Goal: Transaction & Acquisition: Download file/media

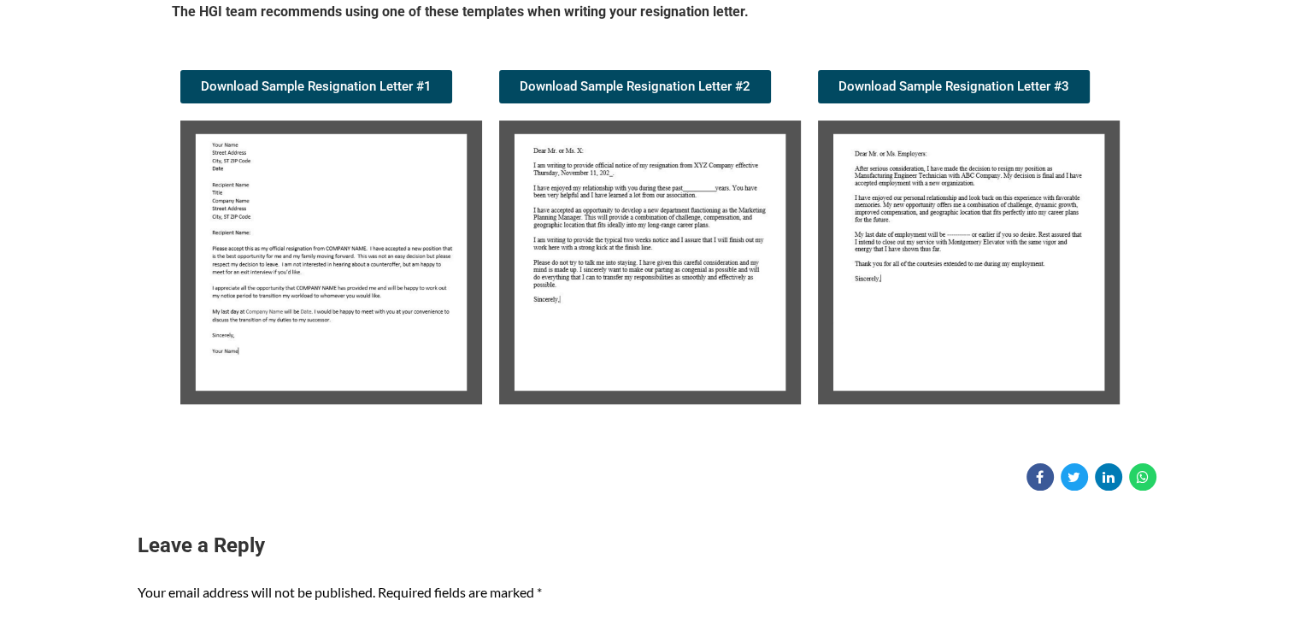
scroll to position [315, 0]
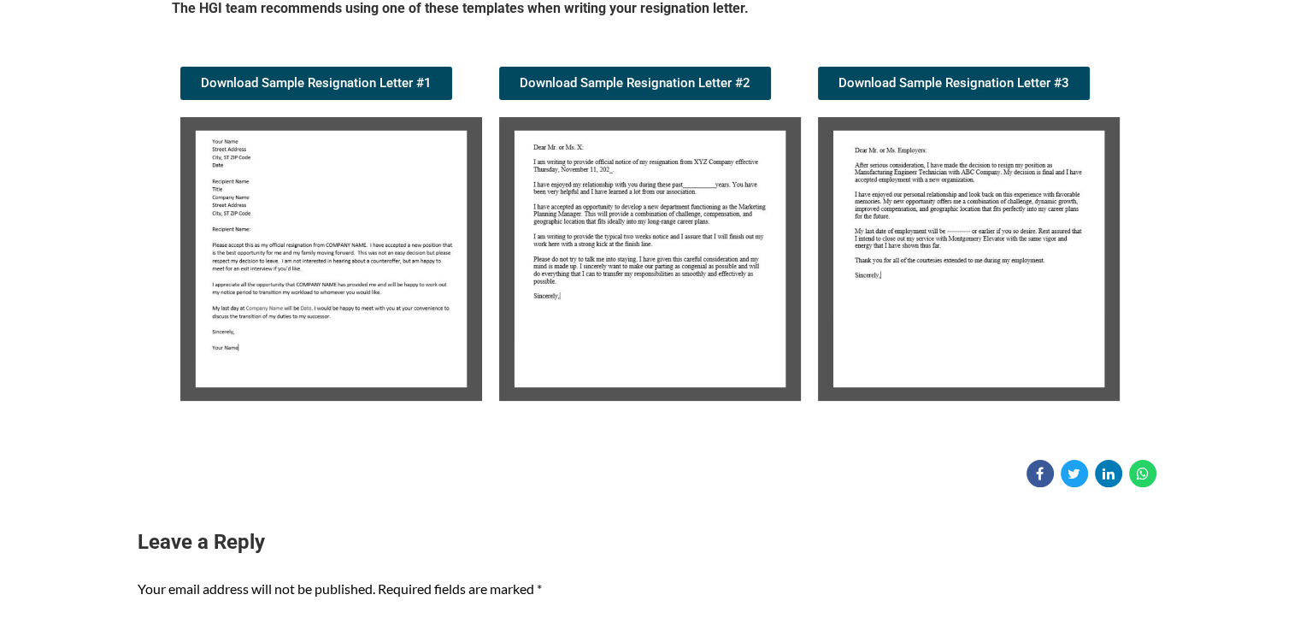
click at [362, 165] on img at bounding box center [331, 259] width 302 height 284
click at [332, 72] on link "Download Sample Resignation Letter #1" at bounding box center [316, 83] width 272 height 33
click at [365, 270] on img at bounding box center [331, 259] width 302 height 284
click at [331, 77] on span "Download Sample Resignation Letter #1" at bounding box center [316, 83] width 231 height 13
click at [905, 168] on img at bounding box center [969, 259] width 302 height 284
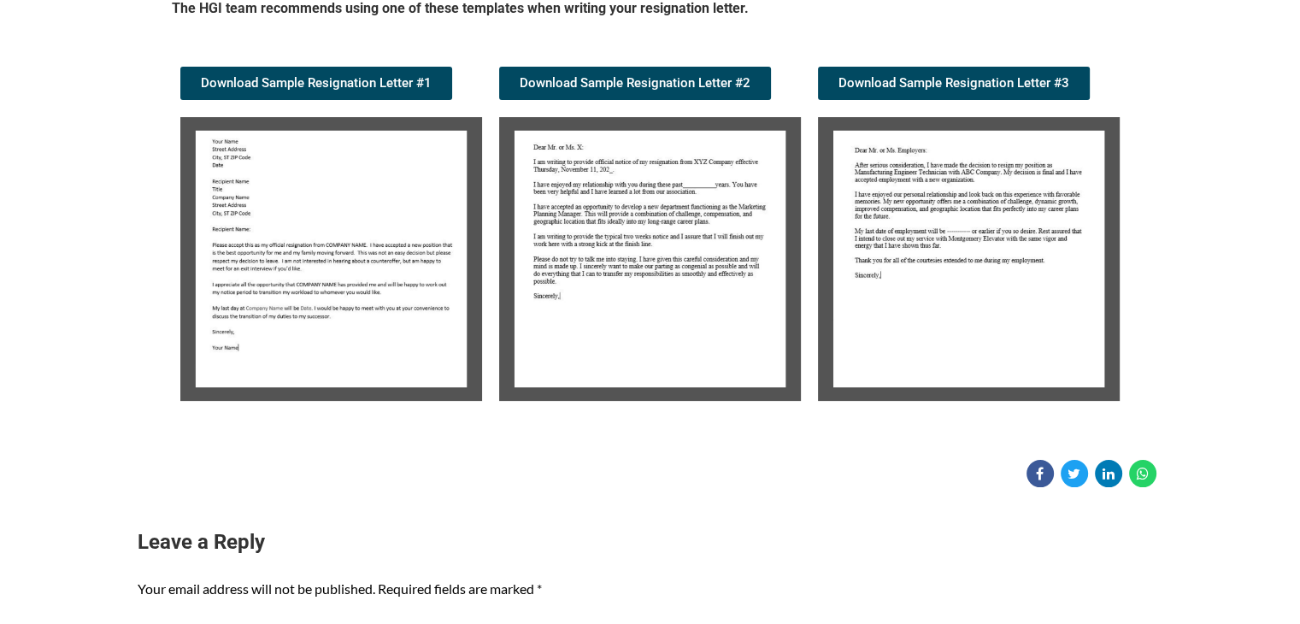
click at [905, 168] on img at bounding box center [969, 259] width 302 height 284
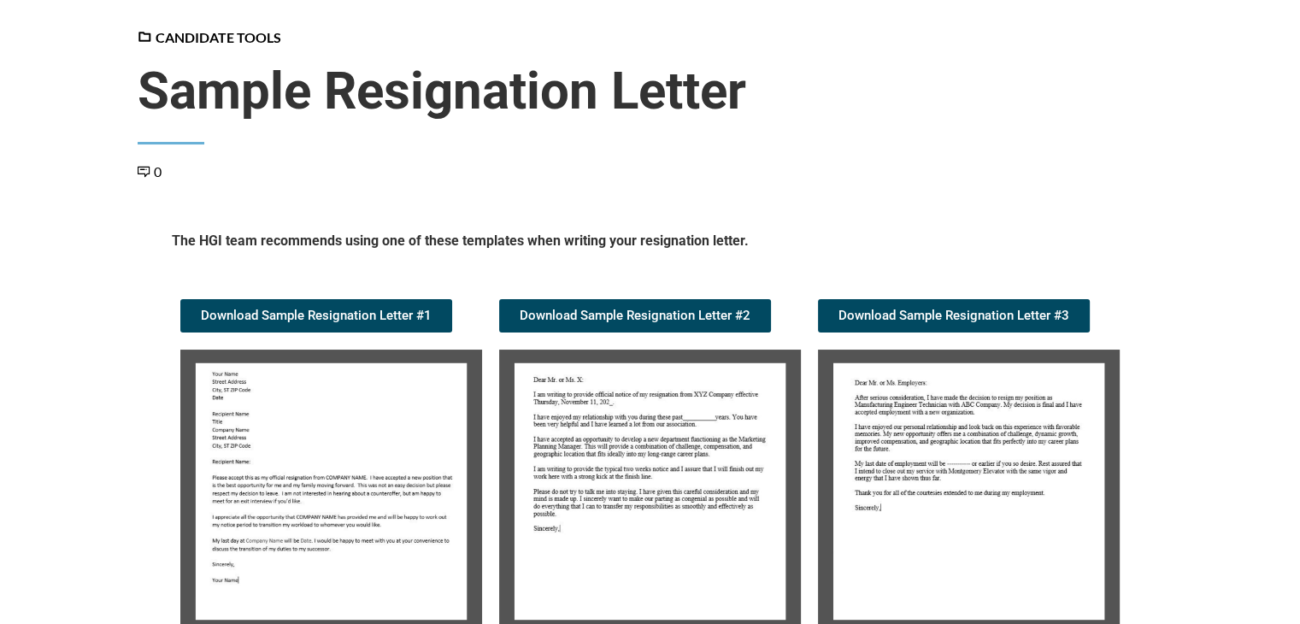
scroll to position [0, 0]
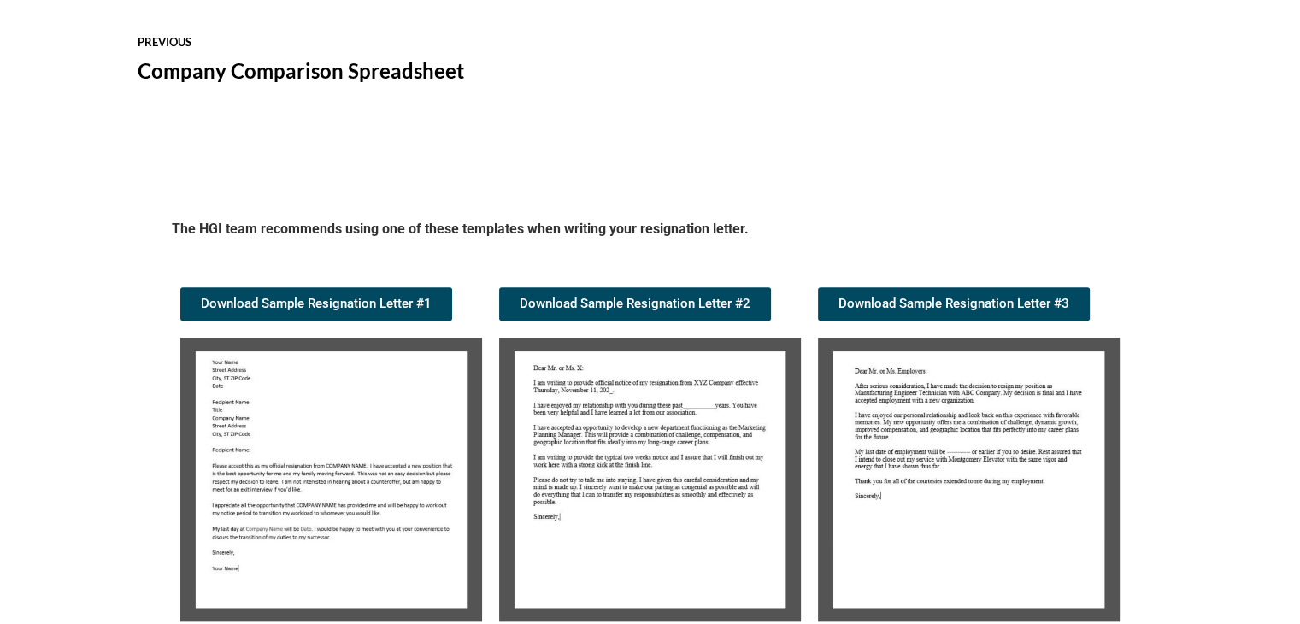
scroll to position [1652, 0]
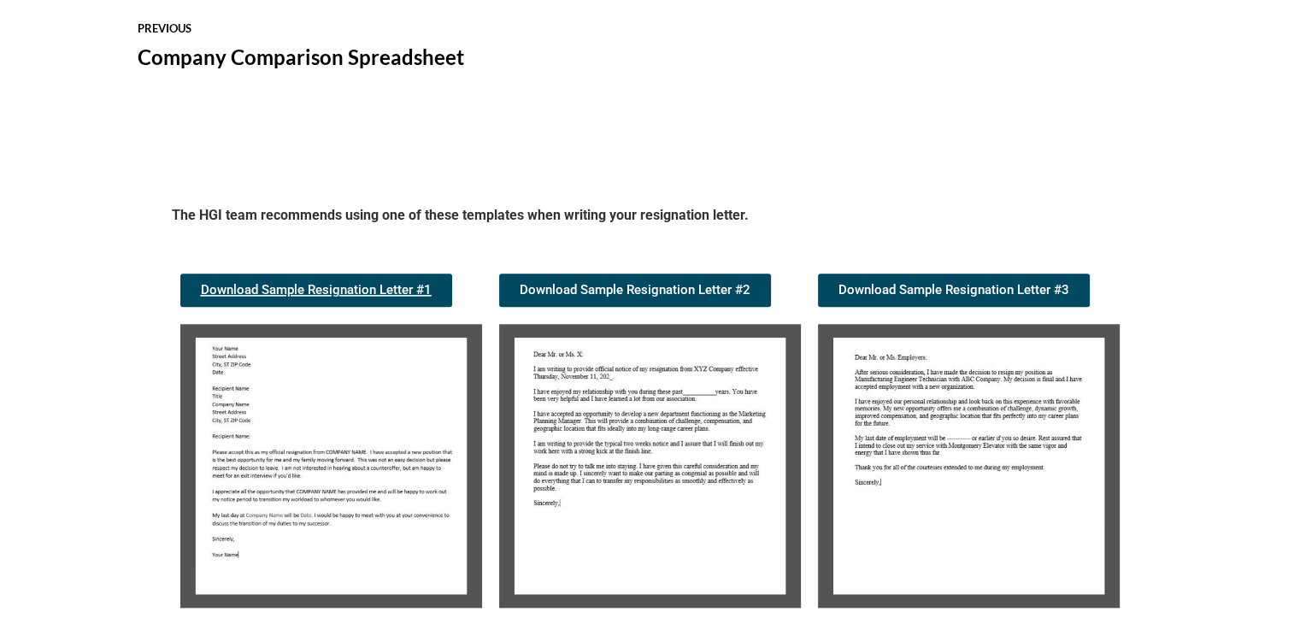
click at [331, 288] on span "Download Sample Resignation Letter #1" at bounding box center [316, 290] width 231 height 13
